Goal: Task Accomplishment & Management: Use online tool/utility

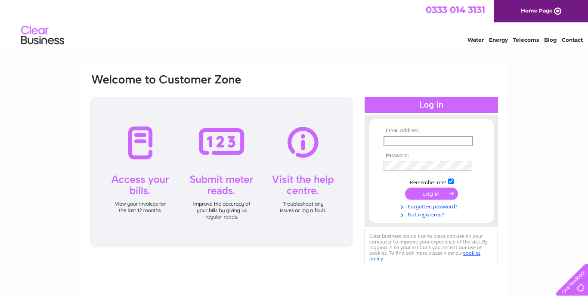
type input "argolinda7@gmail.com"
click at [433, 193] on input "submit" at bounding box center [431, 194] width 53 height 12
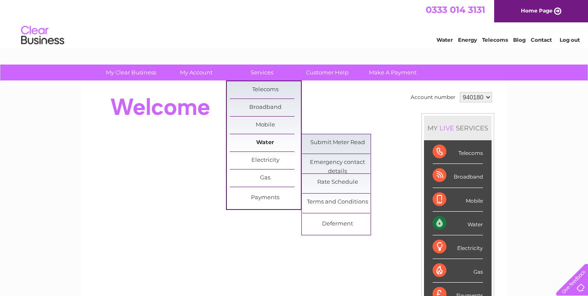
click at [260, 142] on link "Water" at bounding box center [265, 142] width 71 height 17
click at [250, 141] on link "Water" at bounding box center [265, 142] width 71 height 17
click at [320, 142] on link "Submit Meter Read" at bounding box center [337, 142] width 71 height 17
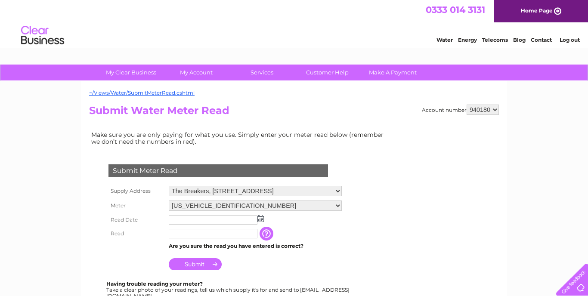
click at [260, 216] on img at bounding box center [260, 218] width 6 height 7
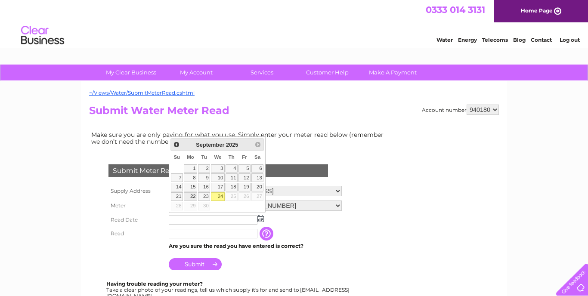
click at [191, 196] on link "22" at bounding box center [190, 196] width 13 height 9
type input "2025/09/22"
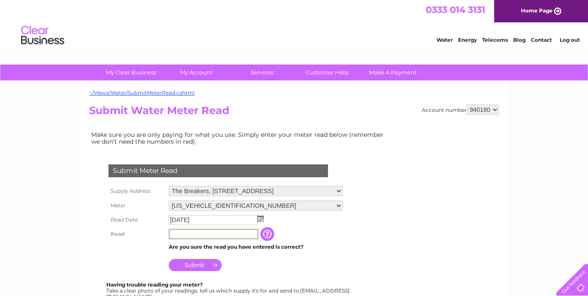
click at [175, 229] on input "text" at bounding box center [213, 234] width 89 height 10
type input "00732"
click at [191, 260] on input "Submit" at bounding box center [195, 264] width 53 height 12
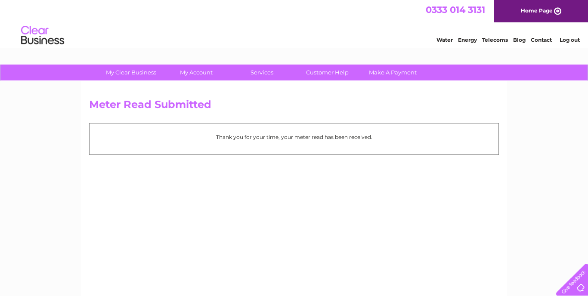
click at [568, 39] on link "Log out" at bounding box center [569, 40] width 20 height 6
